Goal: Information Seeking & Learning: Find specific fact

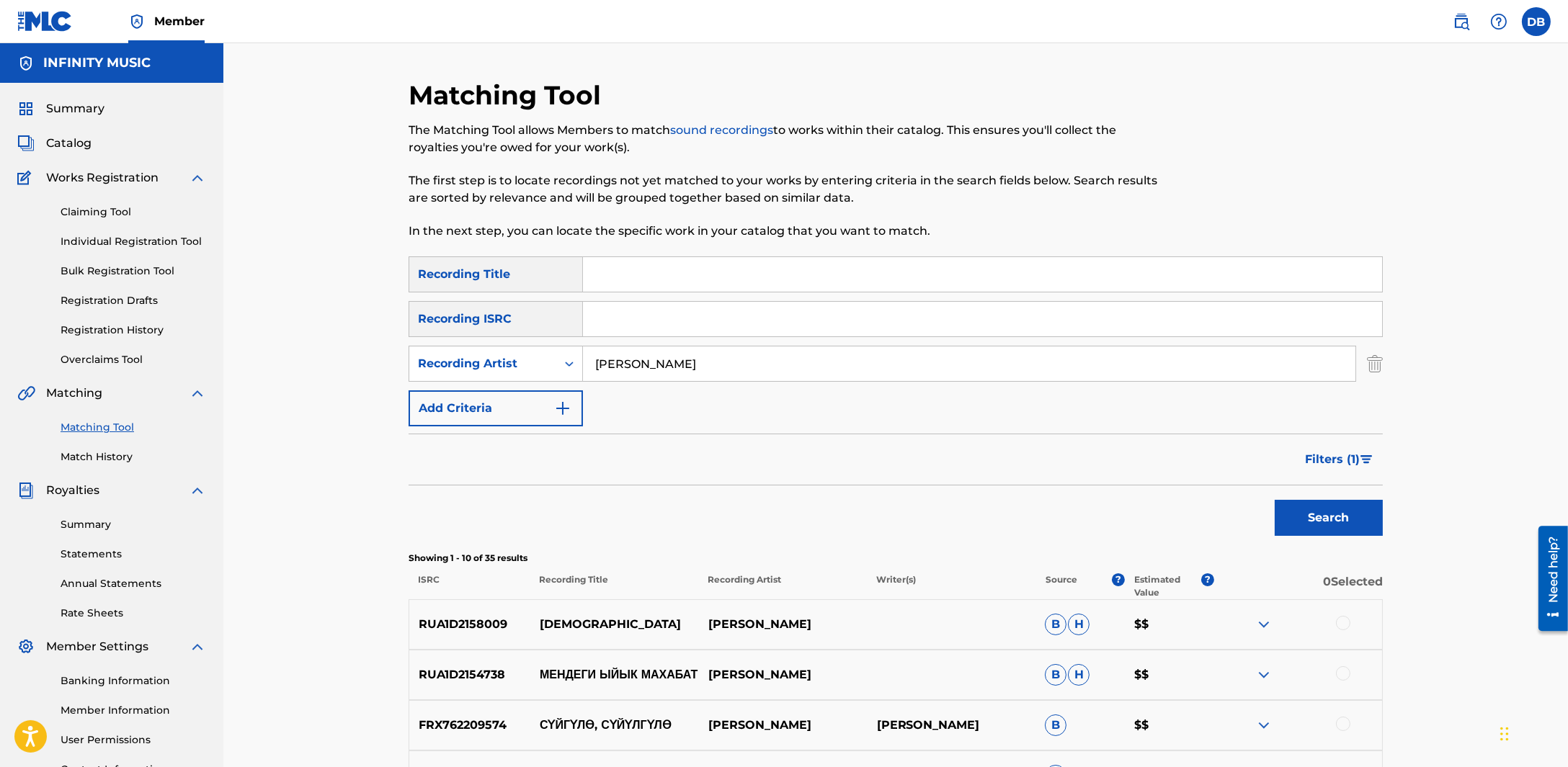
click at [1457, 25] on img at bounding box center [1460, 21] width 17 height 17
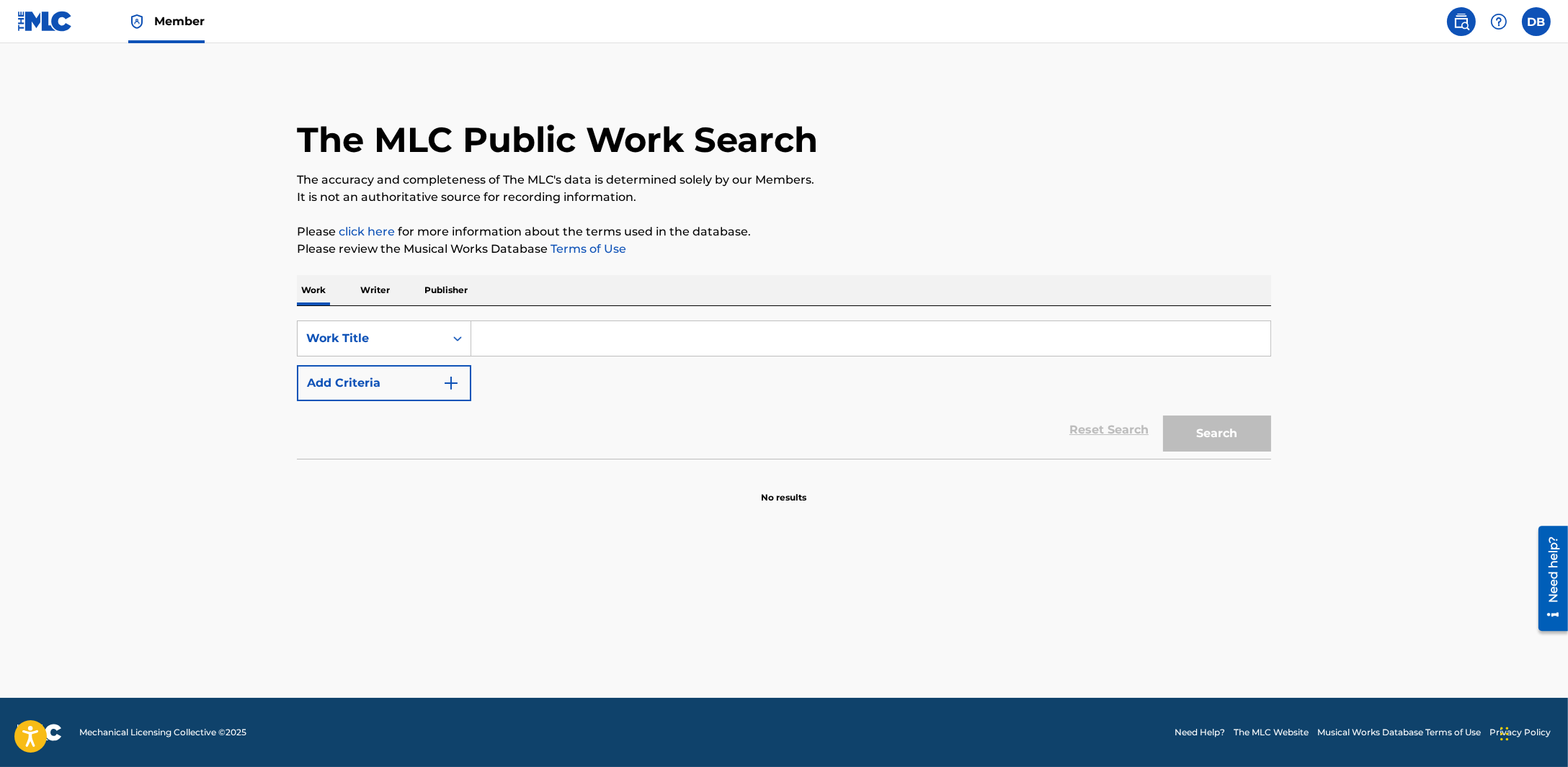
click at [391, 295] on p "Writer" at bounding box center [375, 290] width 38 height 30
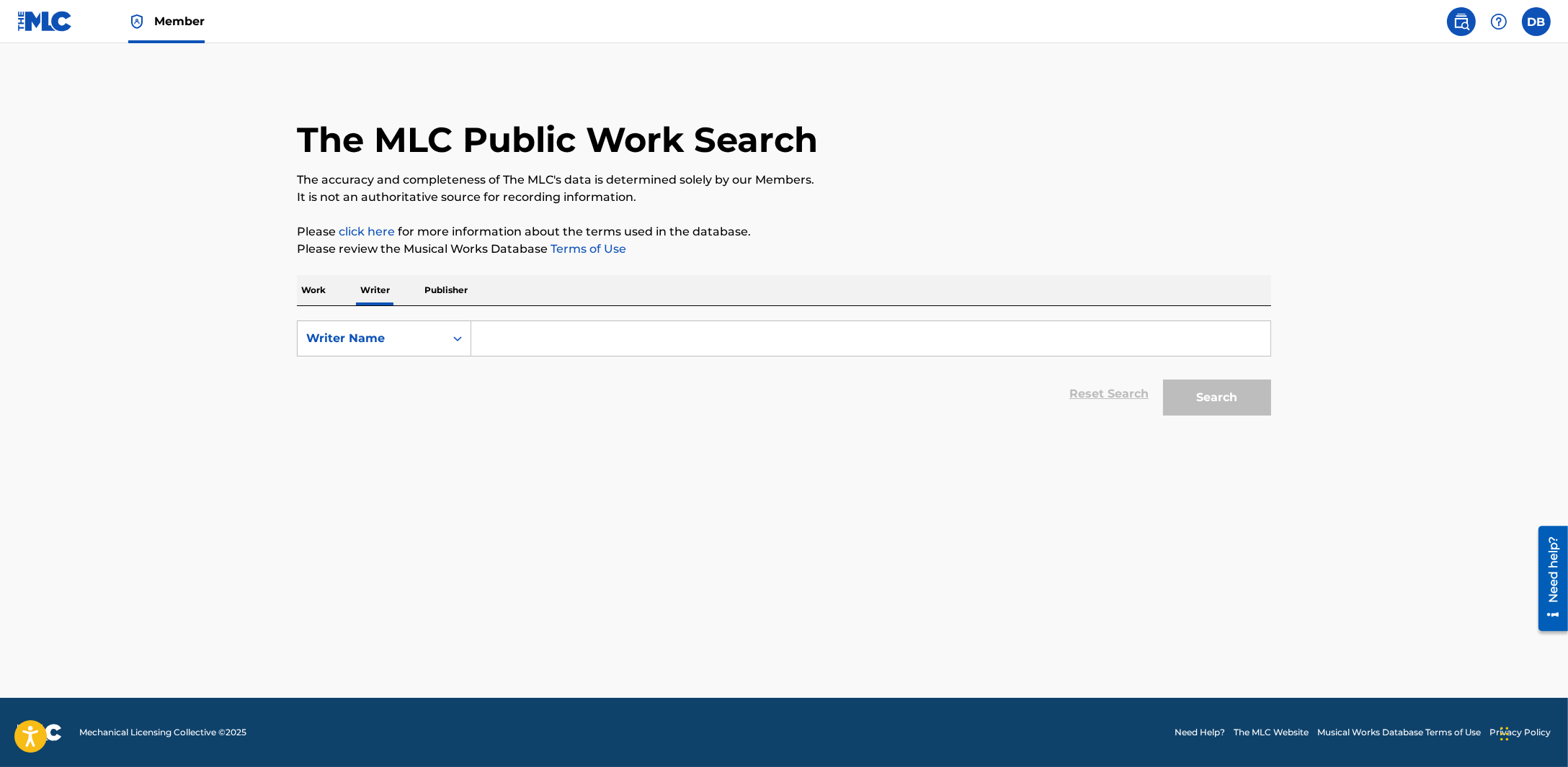
click at [508, 345] on input "Search Form" at bounding box center [870, 339] width 799 height 34
type input "haroshka"
click at [1163, 380] on button "Search" at bounding box center [1217, 398] width 108 height 36
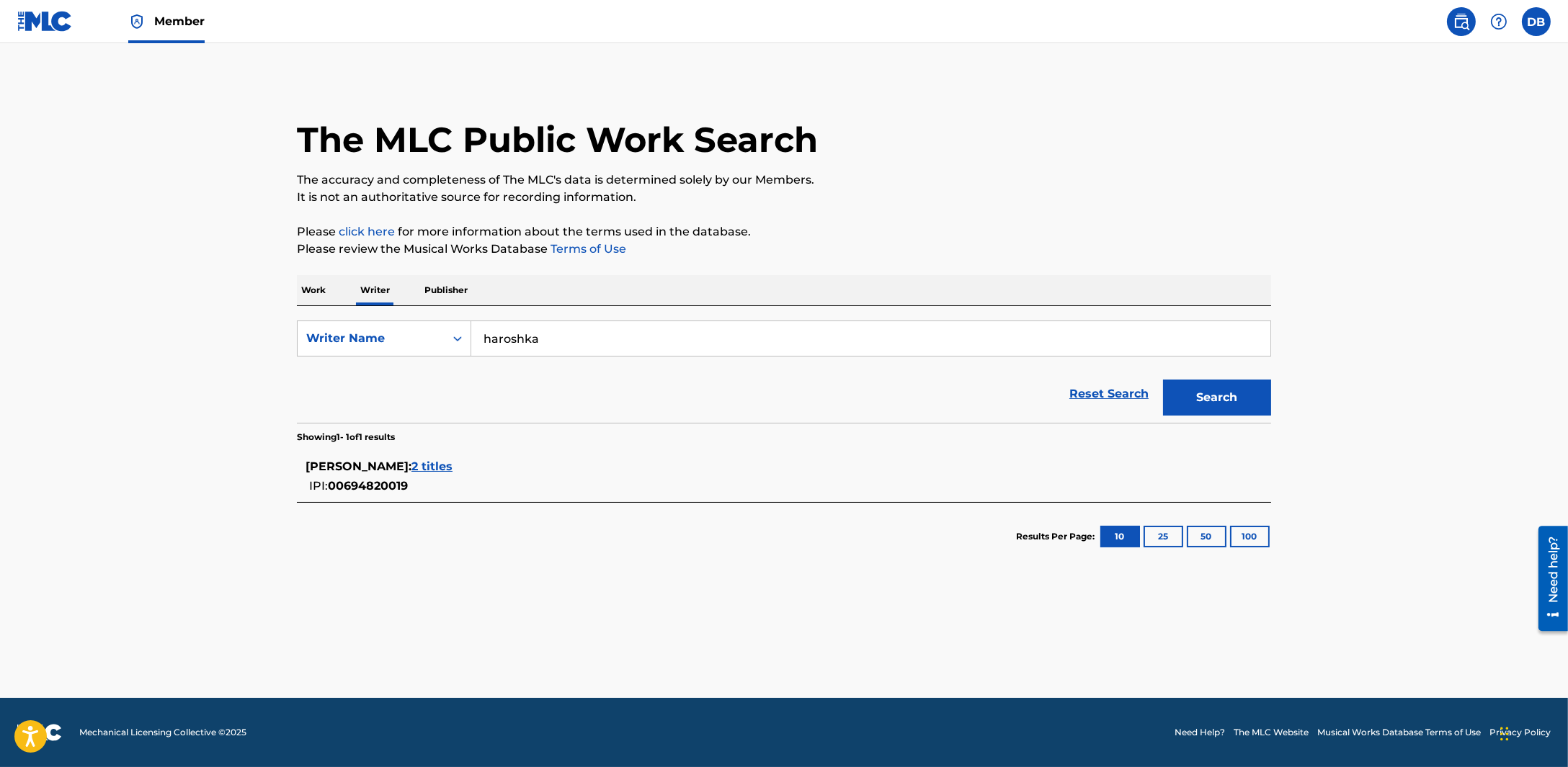
click at [452, 463] on span "2 titles" at bounding box center [431, 466] width 41 height 13
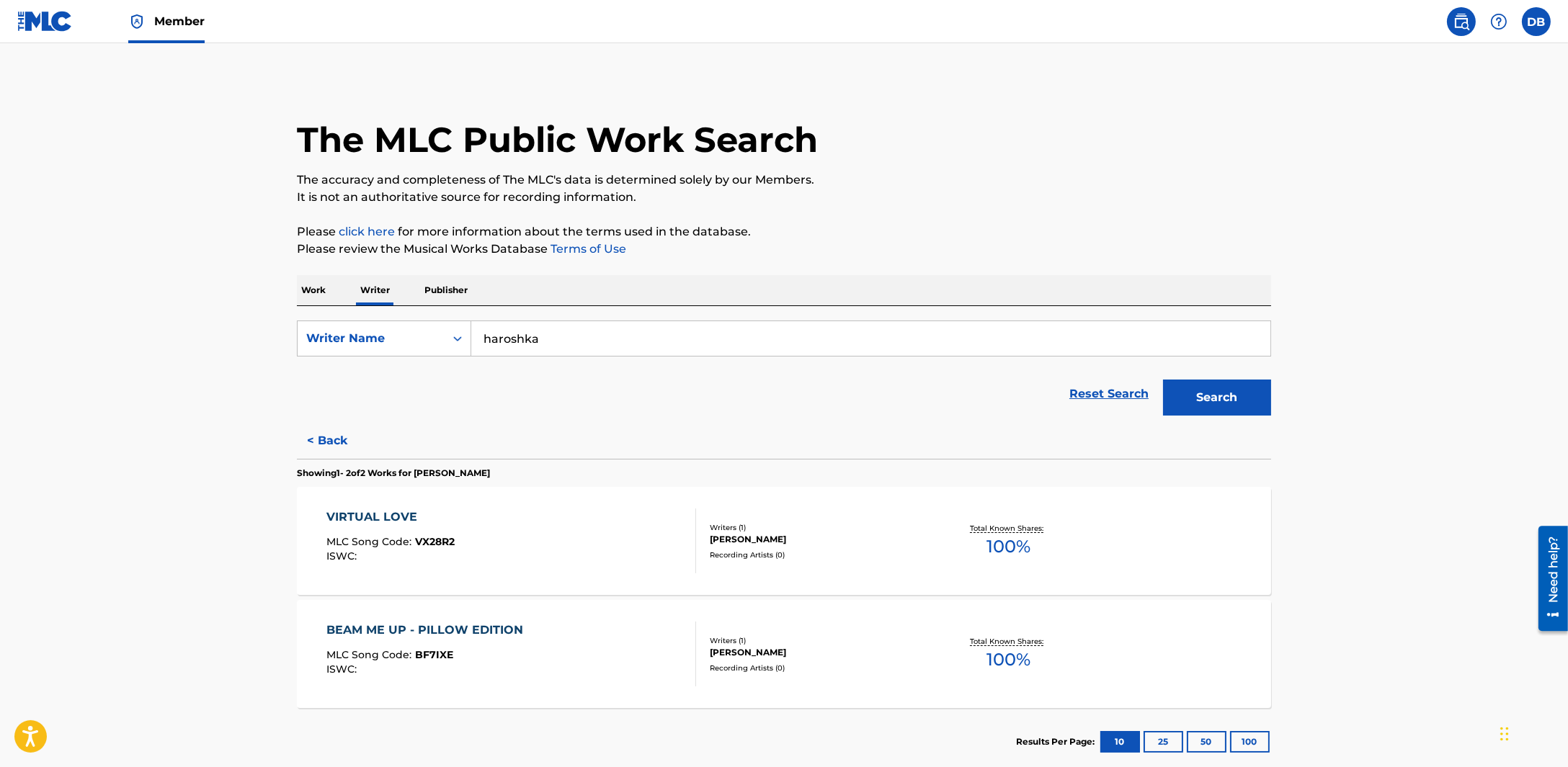
click at [394, 504] on div "VIRTUAL LOVE MLC Song Code : VX28R2 ISWC : Writers ( 1 ) [PERSON_NAME] Recordin…" at bounding box center [784, 540] width 974 height 108
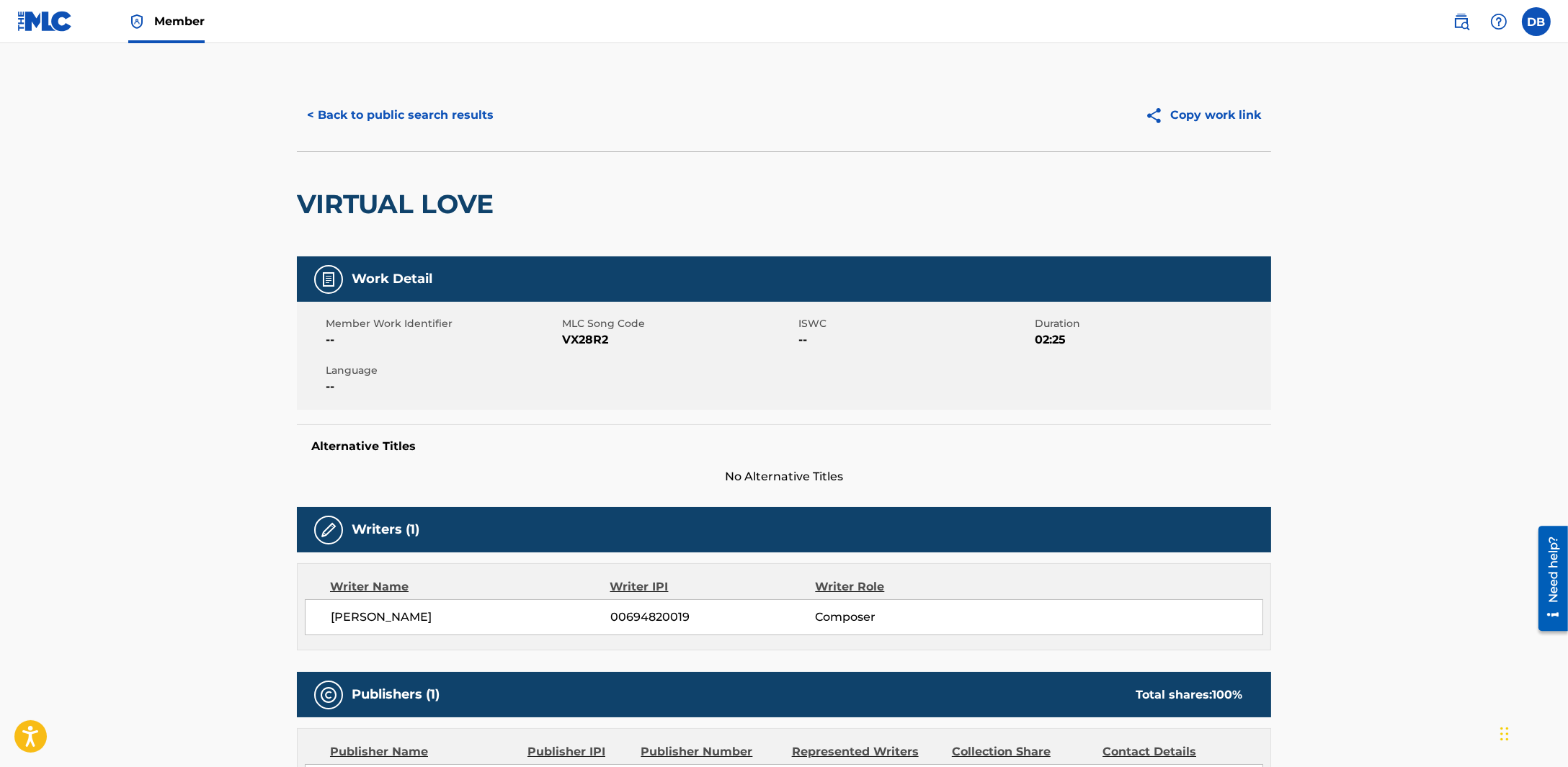
click at [393, 95] on div "< Back to public search results Copy work link" at bounding box center [784, 115] width 974 height 72
click at [389, 115] on button "< Back to public search results" at bounding box center [400, 115] width 207 height 36
